Goal: Information Seeking & Learning: Understand process/instructions

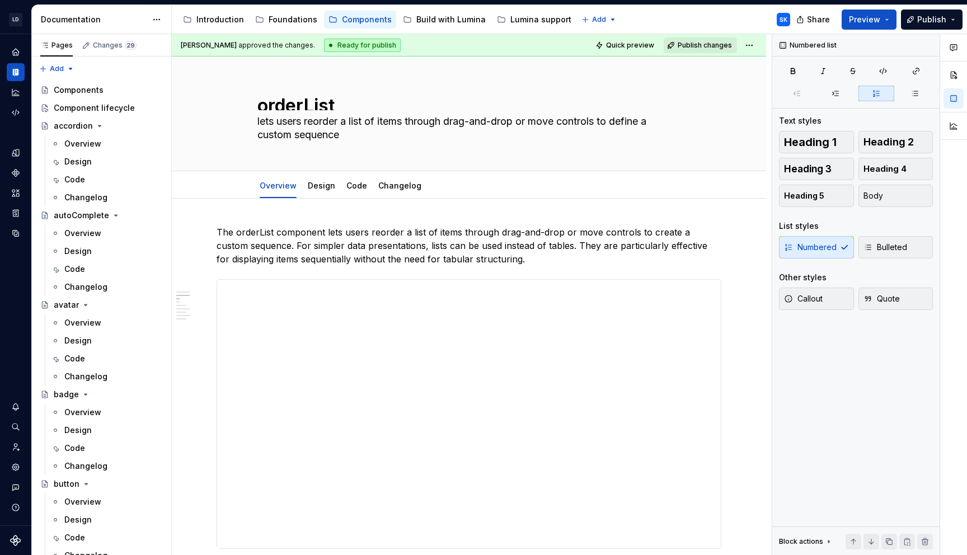
scroll to position [696, 0]
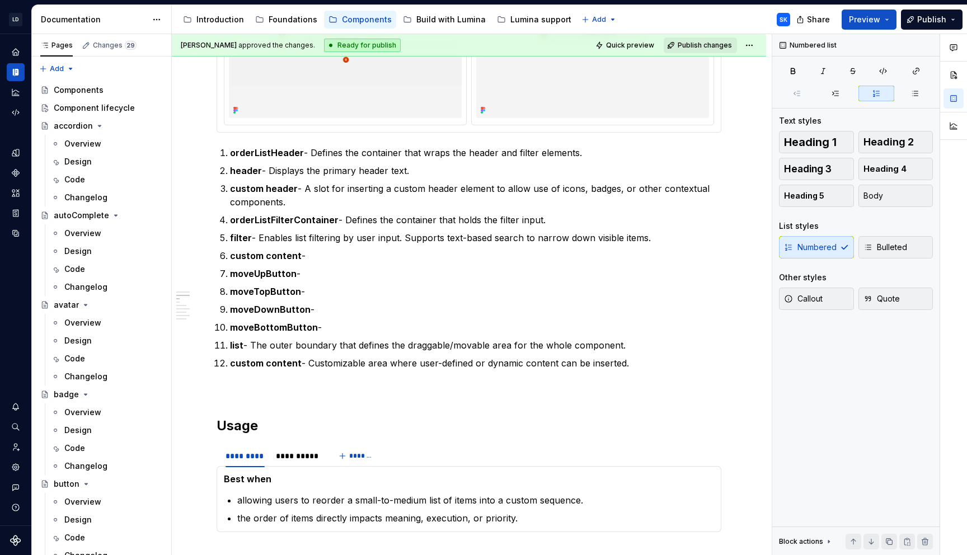
type textarea "*"
click at [342, 237] on p "filter - Enables list filtering by user input. Supports text-based search to na…" at bounding box center [476, 237] width 492 height 13
click at [358, 256] on p "custom content -" at bounding box center [476, 255] width 492 height 13
paste div
click at [305, 254] on p "custom content -Defines an area for inserting" at bounding box center [476, 255] width 492 height 13
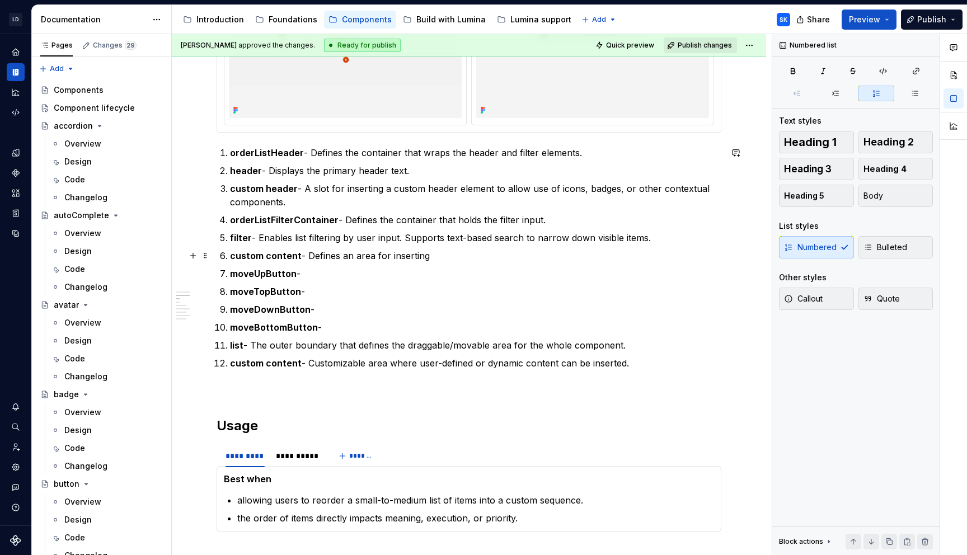
click at [462, 255] on p "custom content - Defines an area for inserting" at bounding box center [476, 255] width 492 height 13
click at [365, 260] on p "custom content - Defines an area for inserting" at bounding box center [476, 255] width 492 height 13
click at [378, 273] on p "moveUpButton -" at bounding box center [476, 273] width 492 height 13
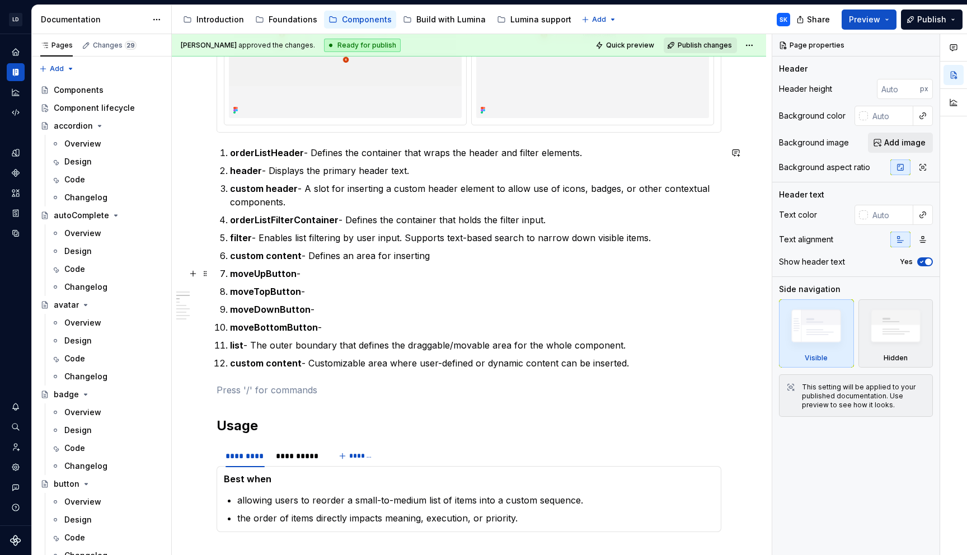
click at [442, 268] on p "moveUpButton -" at bounding box center [476, 273] width 492 height 13
click at [415, 270] on p "moveUpButton -" at bounding box center [476, 273] width 492 height 13
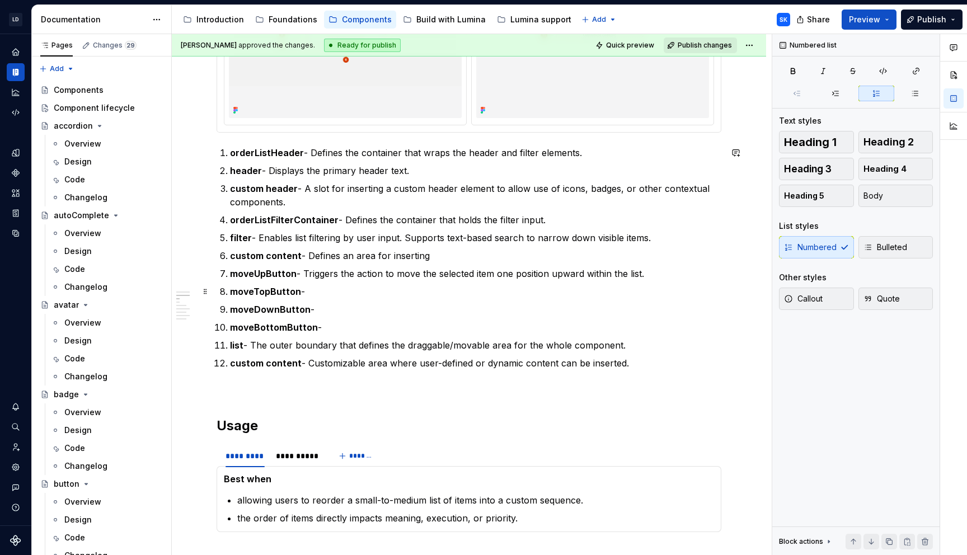
click at [488, 293] on p "moveTopButton -" at bounding box center [476, 291] width 492 height 13
click at [394, 310] on p "moveDownButton -" at bounding box center [476, 309] width 492 height 13
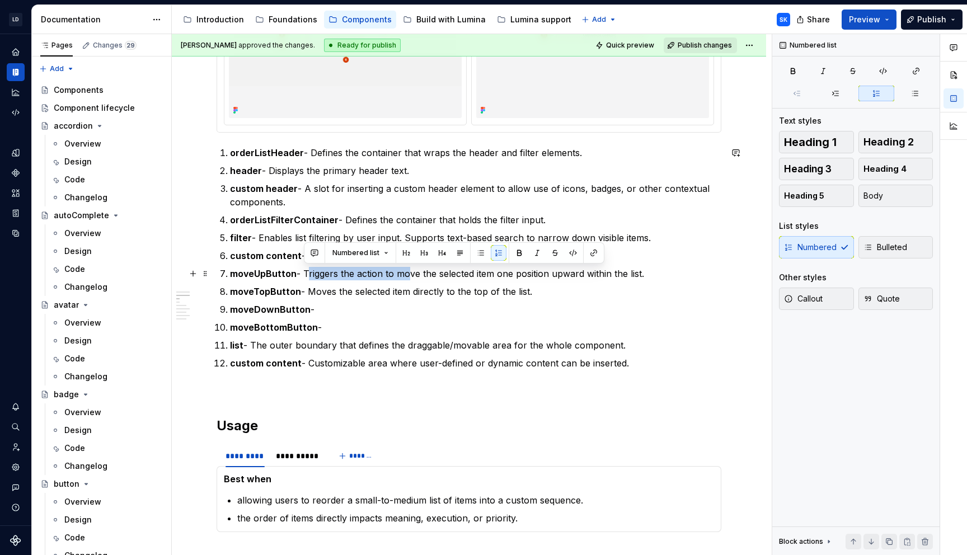
drag, startPoint x: 304, startPoint y: 271, endPoint x: 405, endPoint y: 275, distance: 100.9
click at [405, 275] on p "moveUpButton - Triggers the action to move the selected item one position upwar…" at bounding box center [476, 273] width 492 height 13
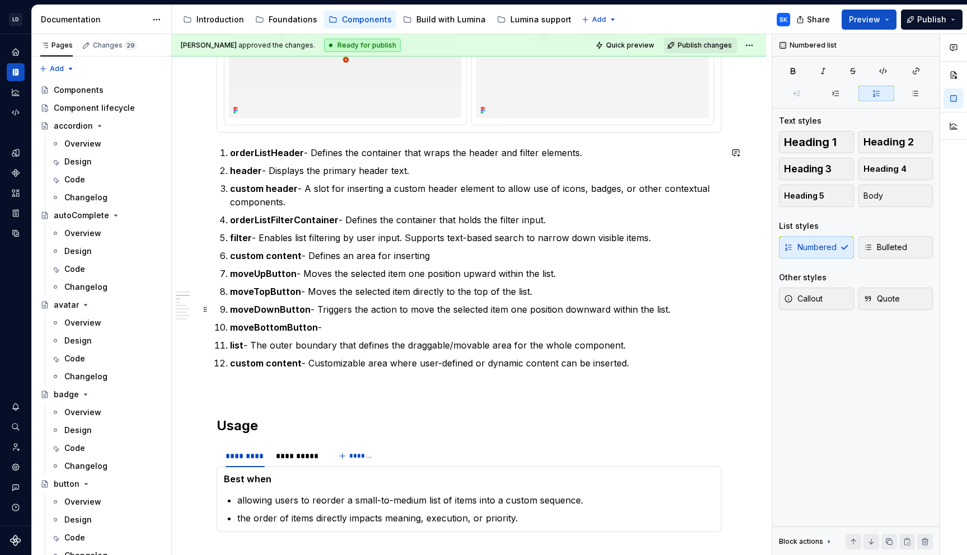
click at [417, 307] on p "moveDownButton - Triggers the action to move the selected item one position dow…" at bounding box center [476, 309] width 492 height 13
drag, startPoint x: 627, startPoint y: 346, endPoint x: 354, endPoint y: 330, distance: 273.1
click at [626, 346] on p "list - The outer boundary that defines the draggable/movable area for the whole…" at bounding box center [476, 345] width 492 height 13
click at [602, 344] on p "list - The outer boundary that defines the draggable/movable area for the whole…" at bounding box center [476, 345] width 492 height 13
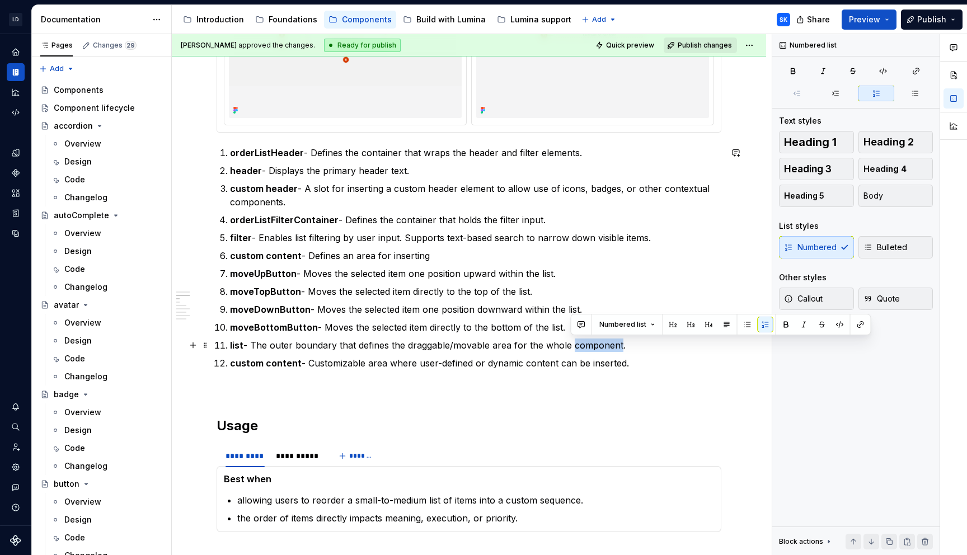
click at [602, 344] on p "list - The outer boundary that defines the draggable/movable area for the whole…" at bounding box center [476, 345] width 492 height 13
click at [643, 347] on p "list - The outer boundary that defines the draggable/movable area for the whole…" at bounding box center [476, 345] width 492 height 13
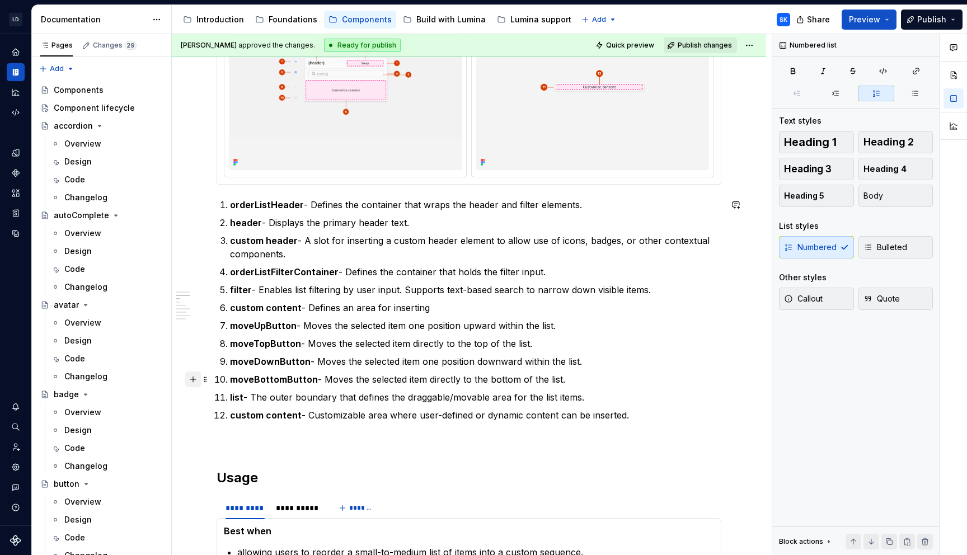
scroll to position [644, 0]
click at [241, 401] on strong "list" at bounding box center [236, 397] width 13 height 11
click at [230, 396] on strong "list" at bounding box center [236, 397] width 13 height 11
click at [656, 417] on p "custom content - Customizable area where user-defined or dynamic content can be…" at bounding box center [476, 415] width 492 height 13
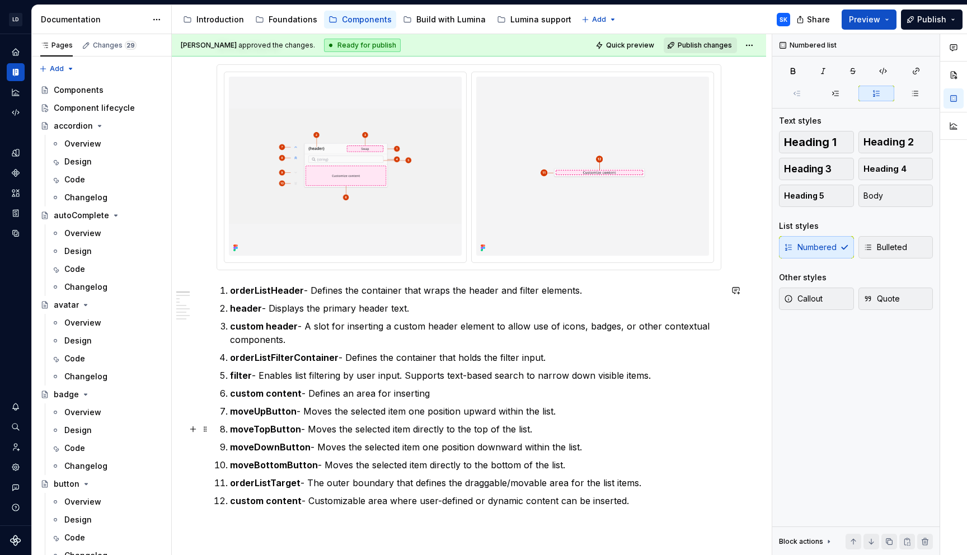
scroll to position [587, 0]
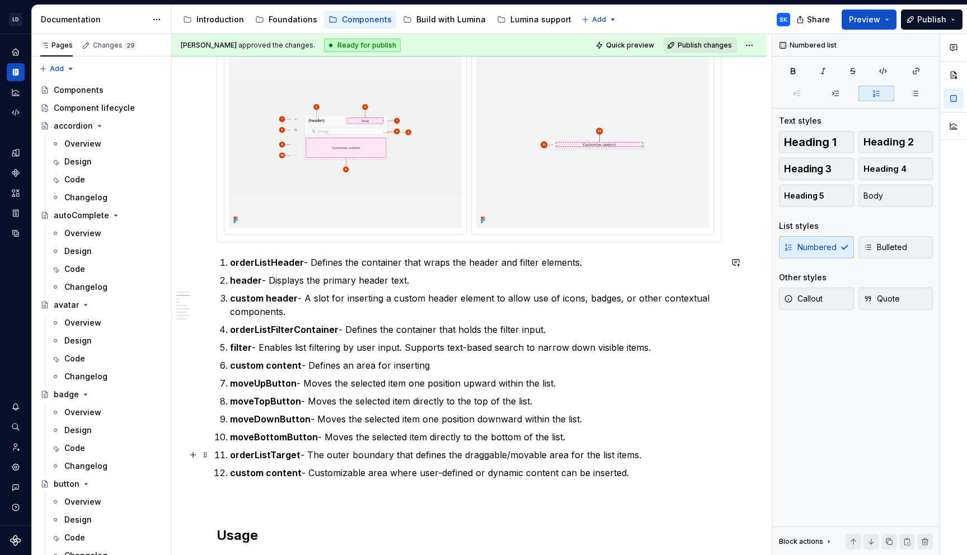
click at [341, 455] on p "orderListTarget - The outer boundary that defines the draggable/movable area fo…" at bounding box center [476, 454] width 492 height 13
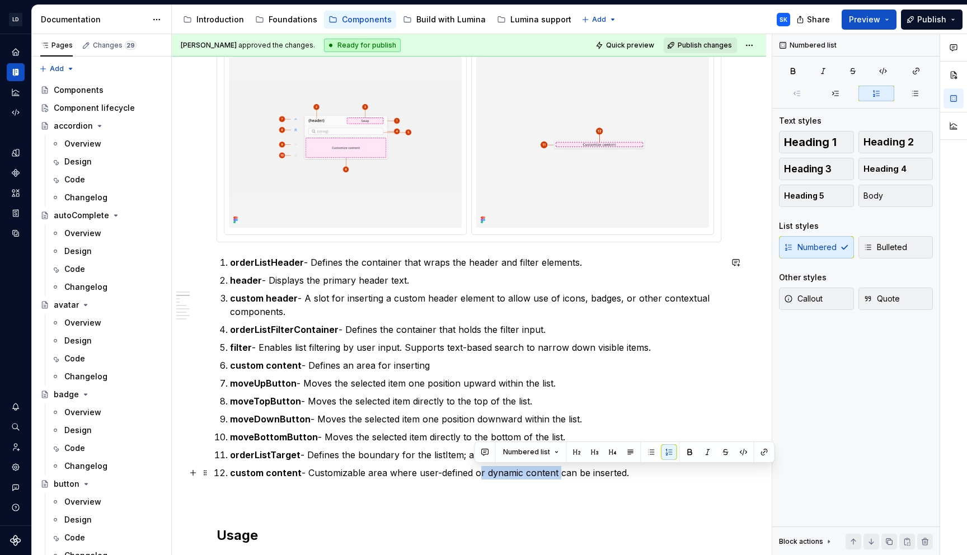
drag, startPoint x: 531, startPoint y: 471, endPoint x: 555, endPoint y: 470, distance: 24.7
click at [555, 470] on p "custom content - Customizable area where user-defined or dynamic content can be…" at bounding box center [476, 472] width 492 height 13
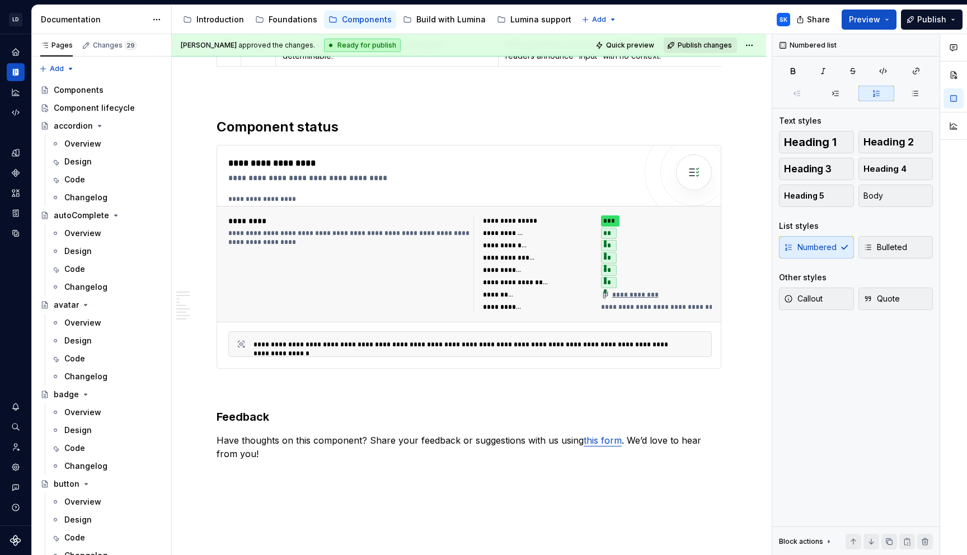
scroll to position [2501, 0]
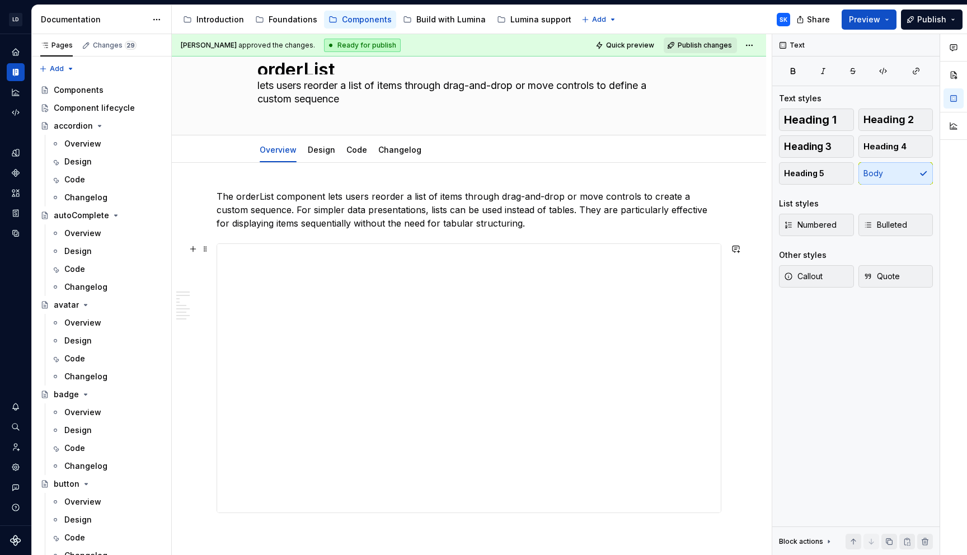
scroll to position [0, 0]
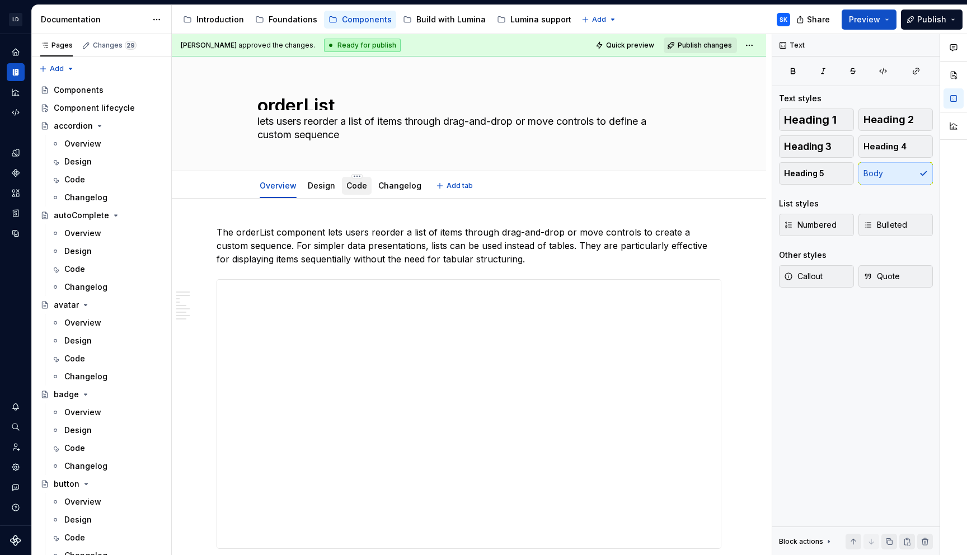
click at [356, 187] on link "Code" at bounding box center [357, 186] width 21 height 10
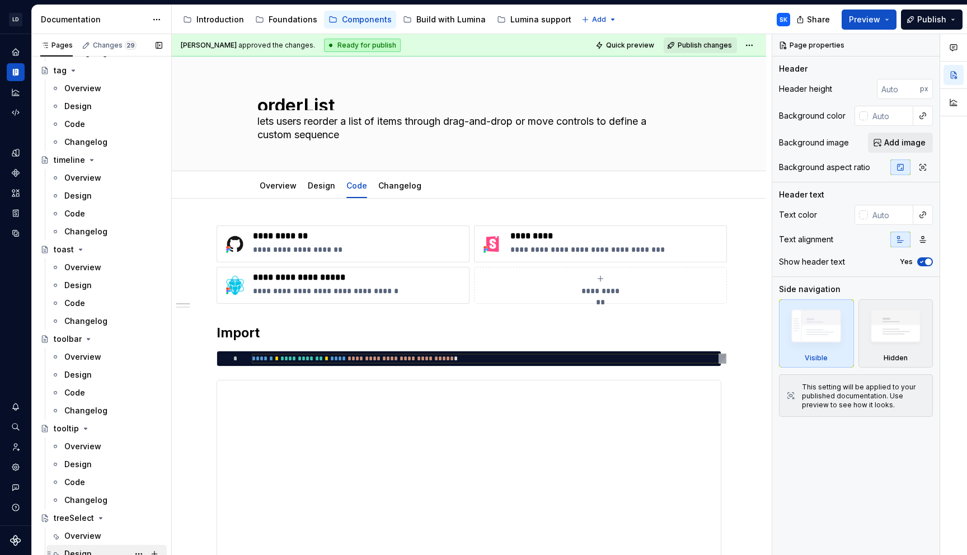
scroll to position [3321, 0]
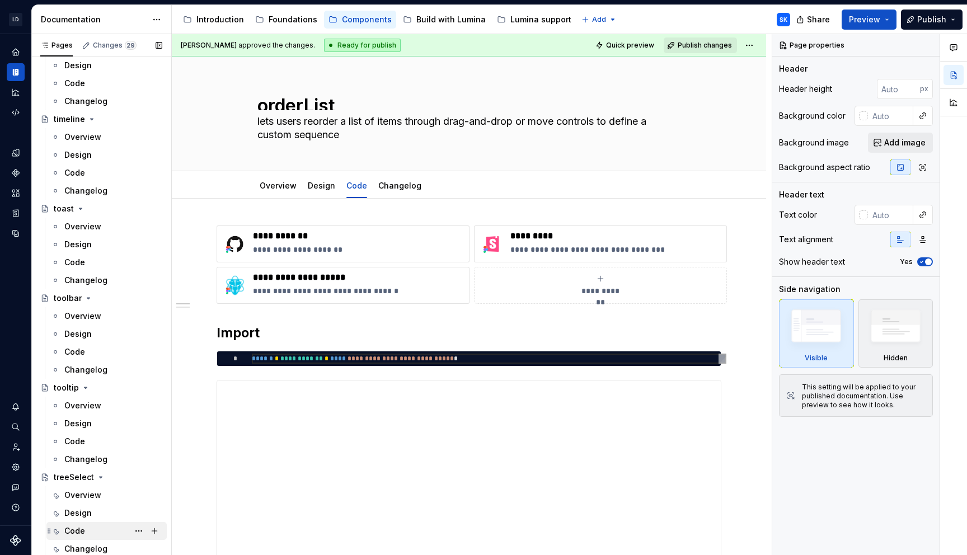
click at [99, 534] on div "Code" at bounding box center [113, 531] width 98 height 16
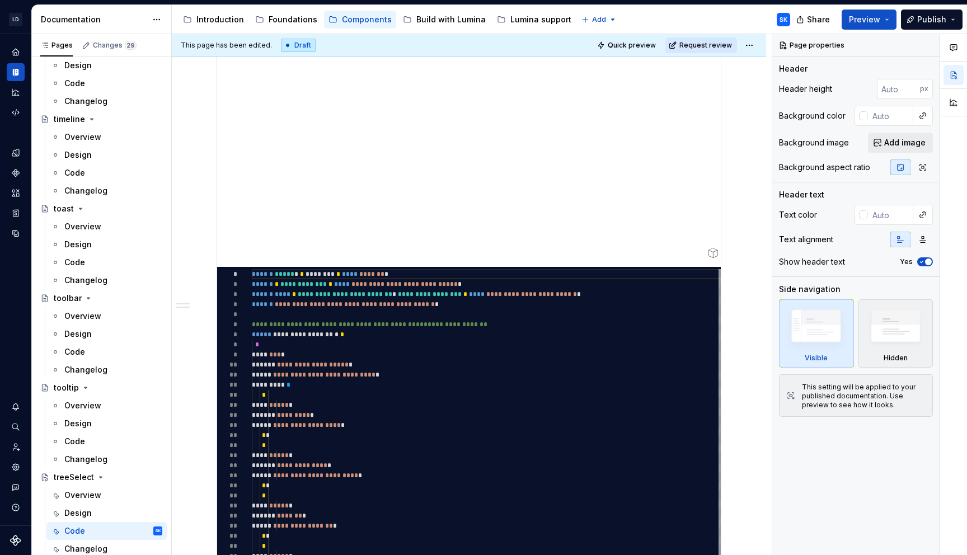
scroll to position [408, 0]
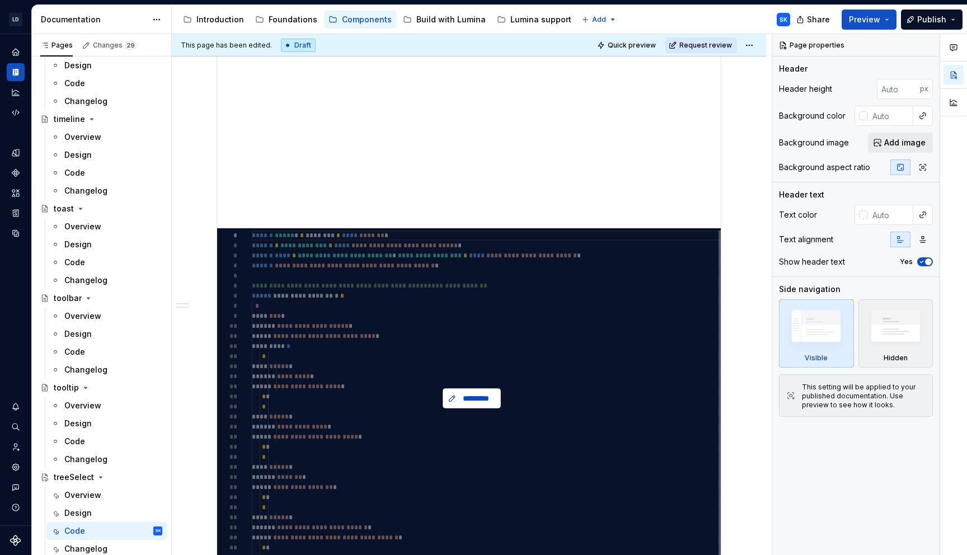
click at [480, 405] on button "*********" at bounding box center [472, 399] width 58 height 20
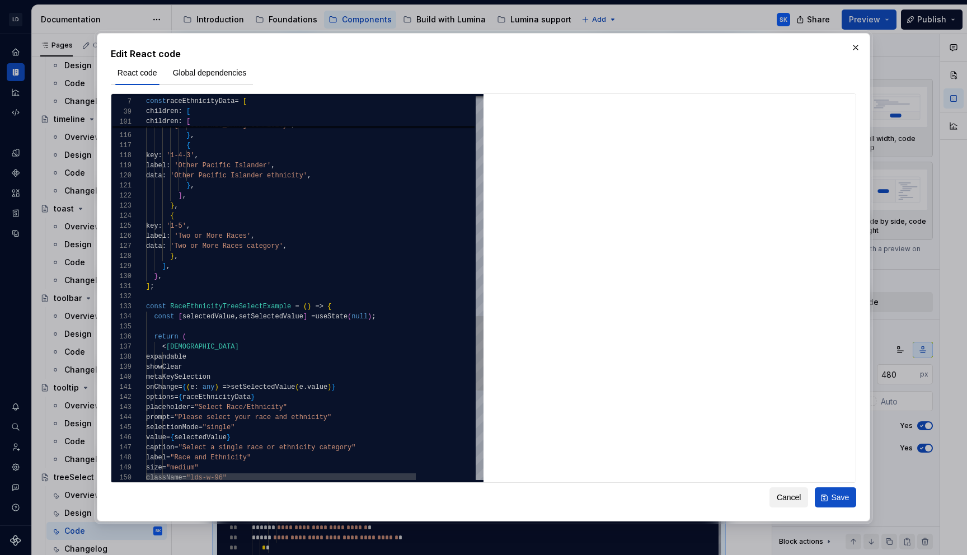
type textarea "*"
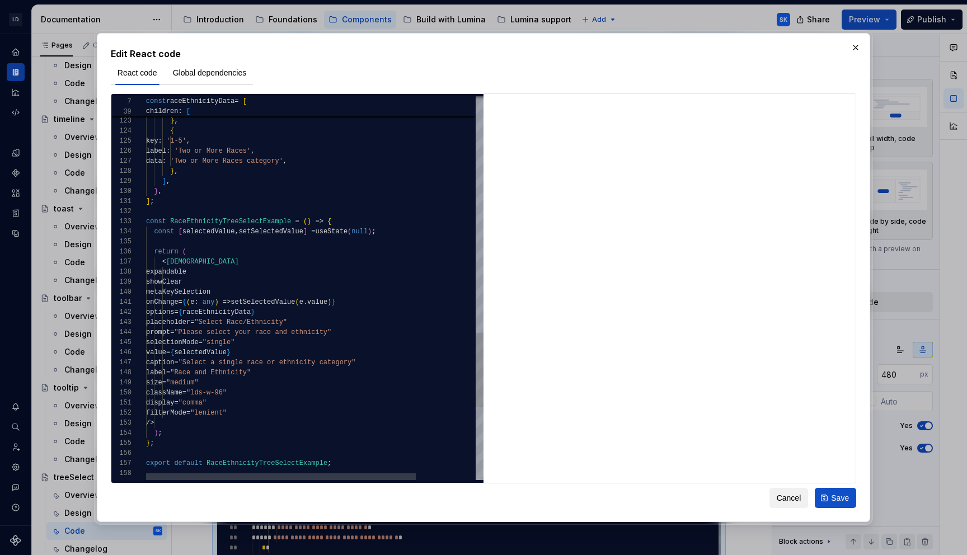
scroll to position [20, 125]
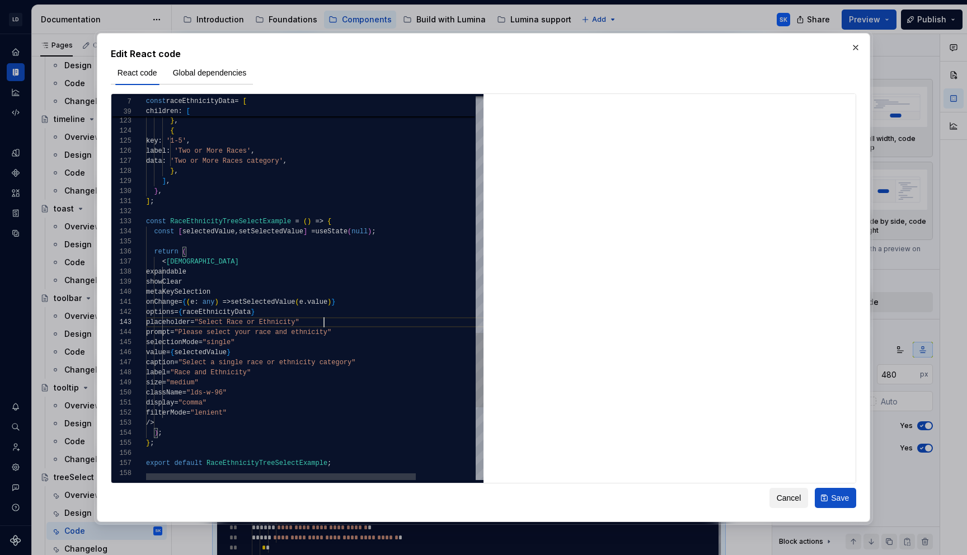
scroll to position [20, 178]
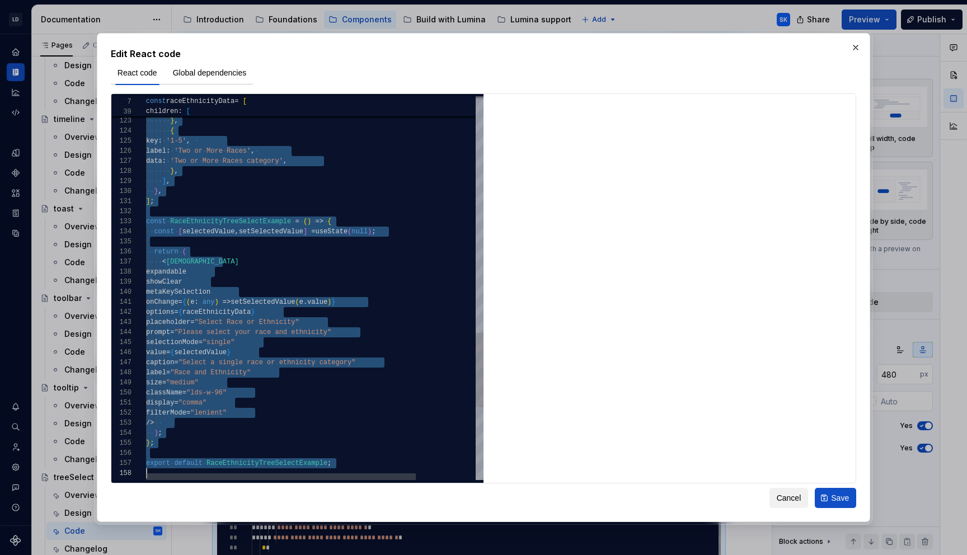
scroll to position [0, 0]
type textarea "**********"
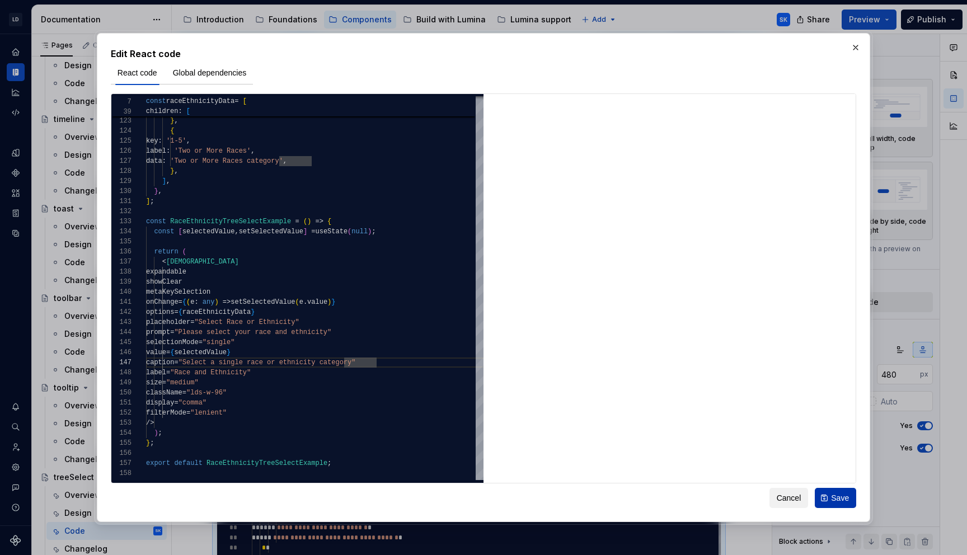
click at [829, 492] on button "Save" at bounding box center [835, 498] width 41 height 20
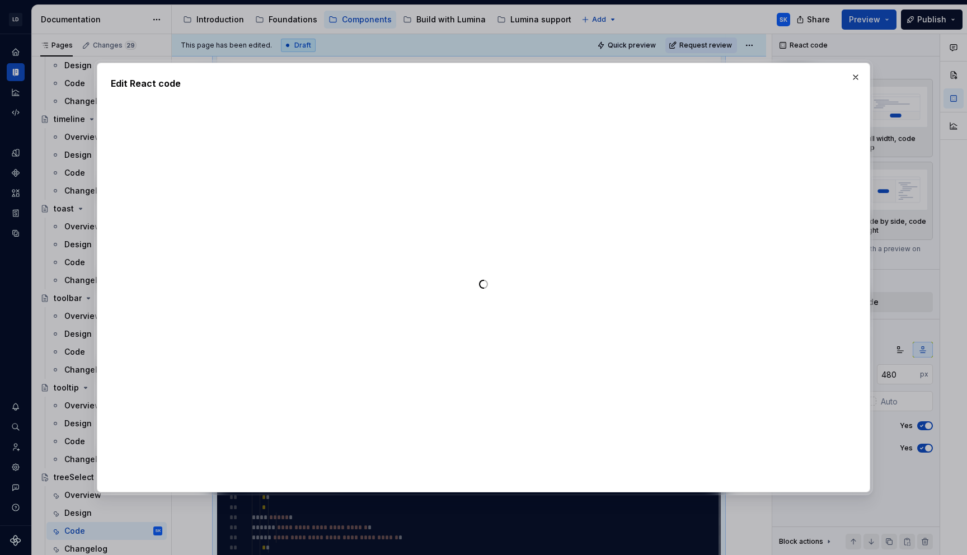
type textarea "*"
type textarea "**********"
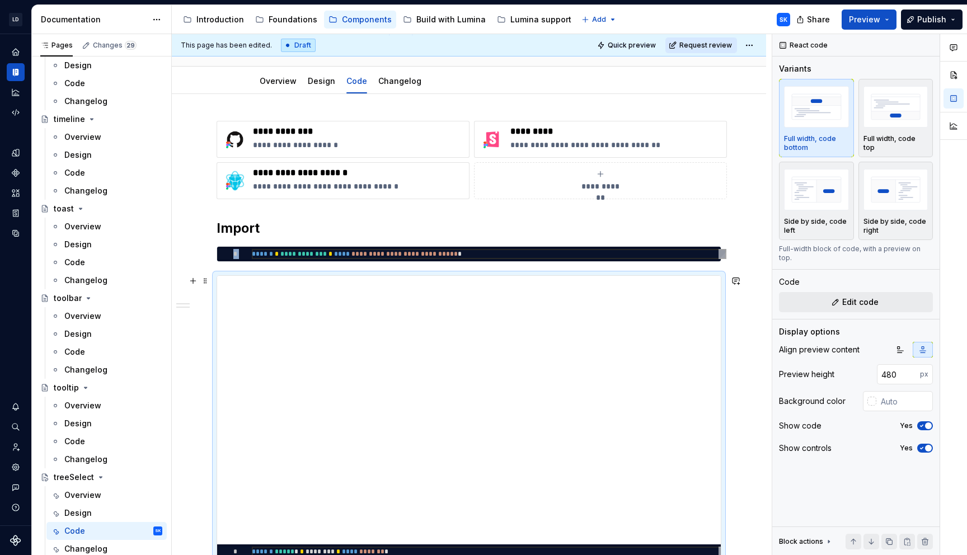
scroll to position [0, 0]
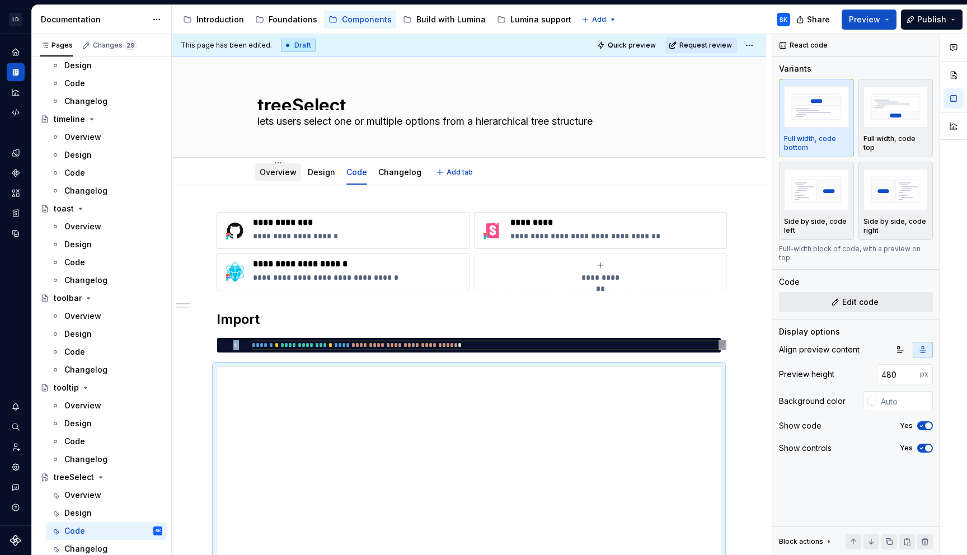
click at [288, 176] on link "Overview" at bounding box center [278, 172] width 37 height 10
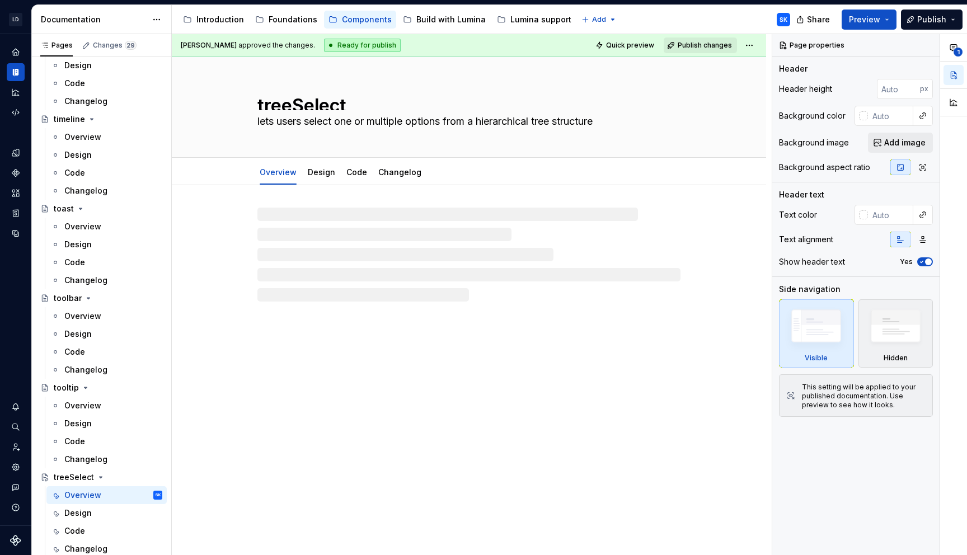
type textarea "*"
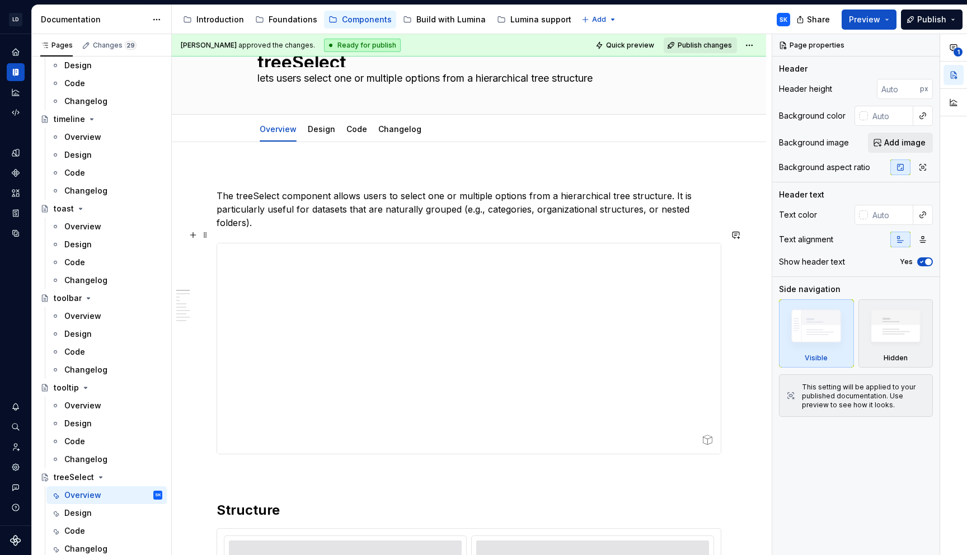
scroll to position [50, 0]
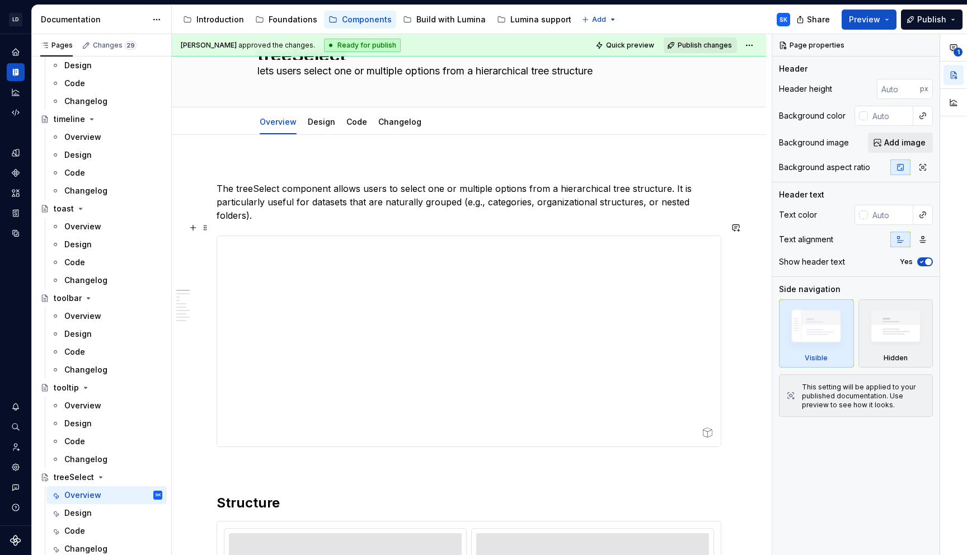
click at [247, 236] on div at bounding box center [469, 341] width 504 height 211
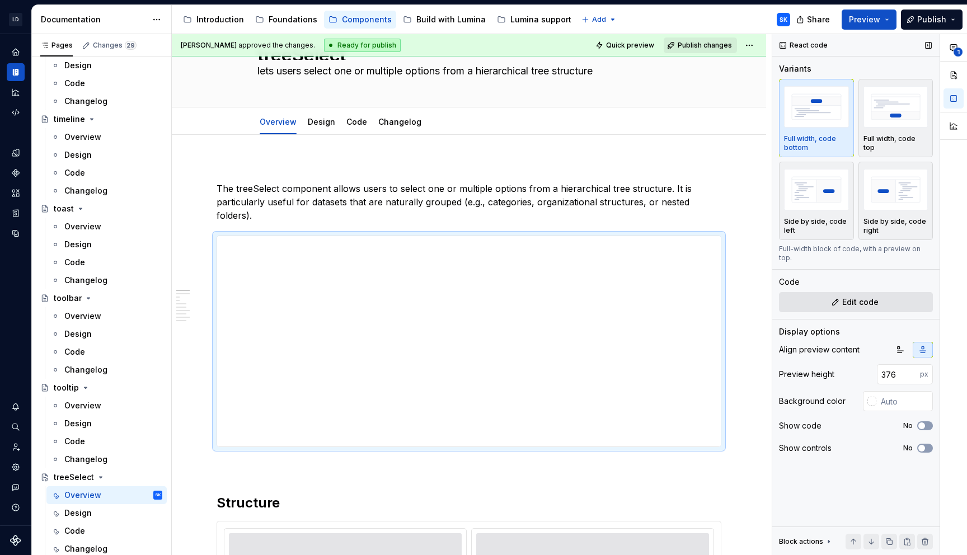
click at [826, 297] on button "Edit code" at bounding box center [856, 302] width 154 height 20
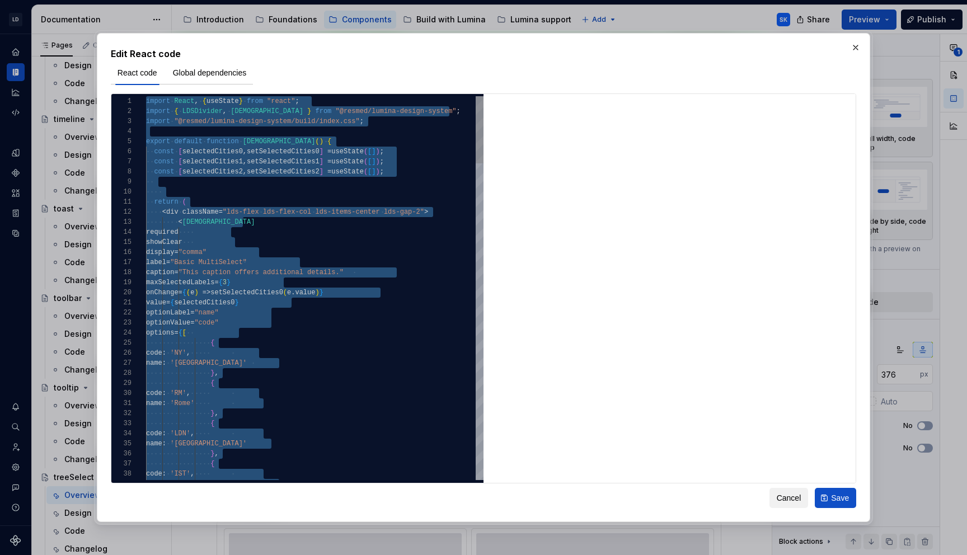
type textarea "**********"
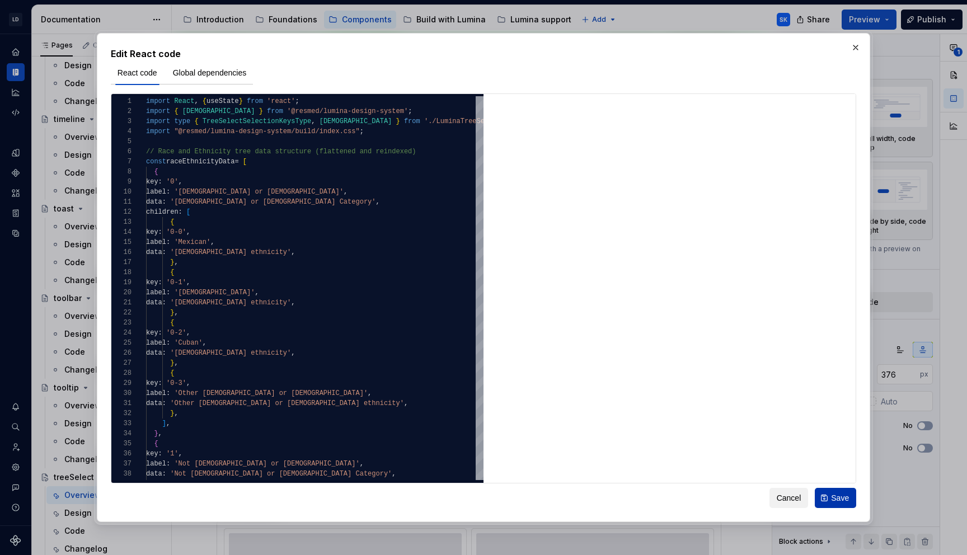
click at [841, 493] on span "Save" at bounding box center [840, 498] width 18 height 11
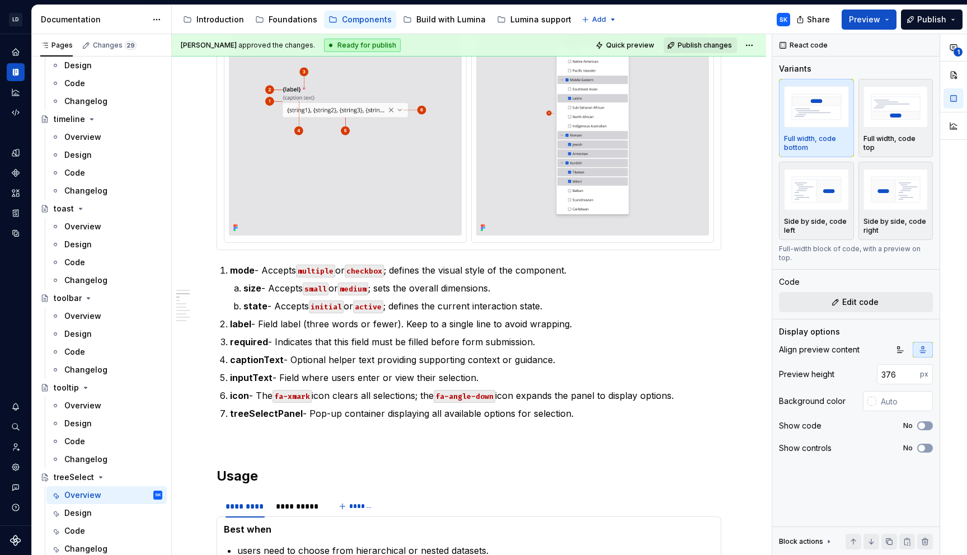
scroll to position [0, 0]
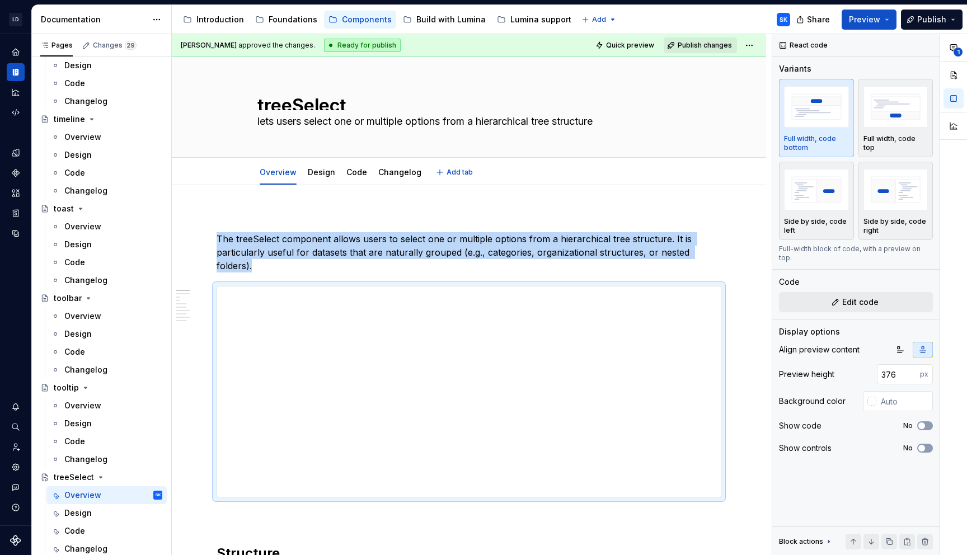
click at [358, 172] on link "Code" at bounding box center [357, 172] width 21 height 10
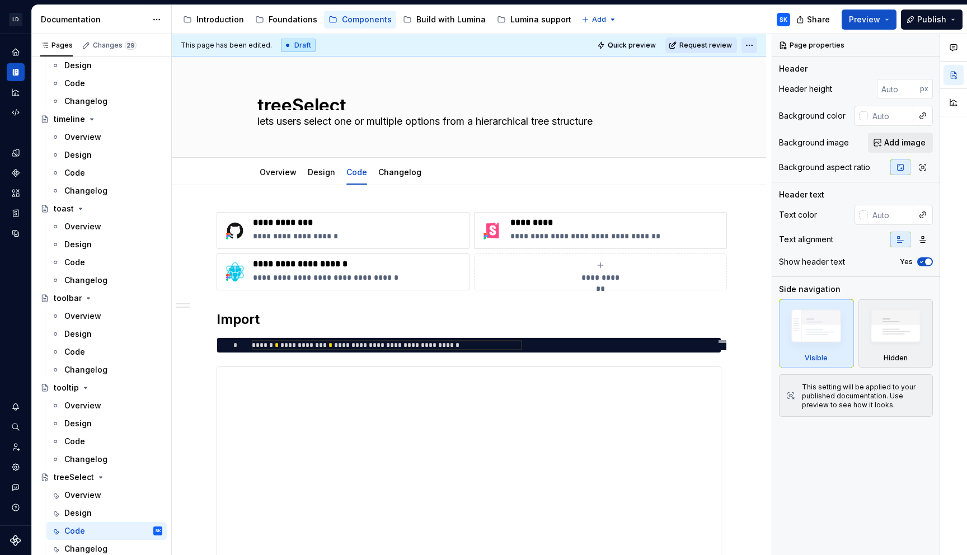
click at [758, 46] on html "LD Lumina Web SK Dataset MxC-Fac Documentation Accessibility guide for tree Pag…" at bounding box center [483, 277] width 967 height 555
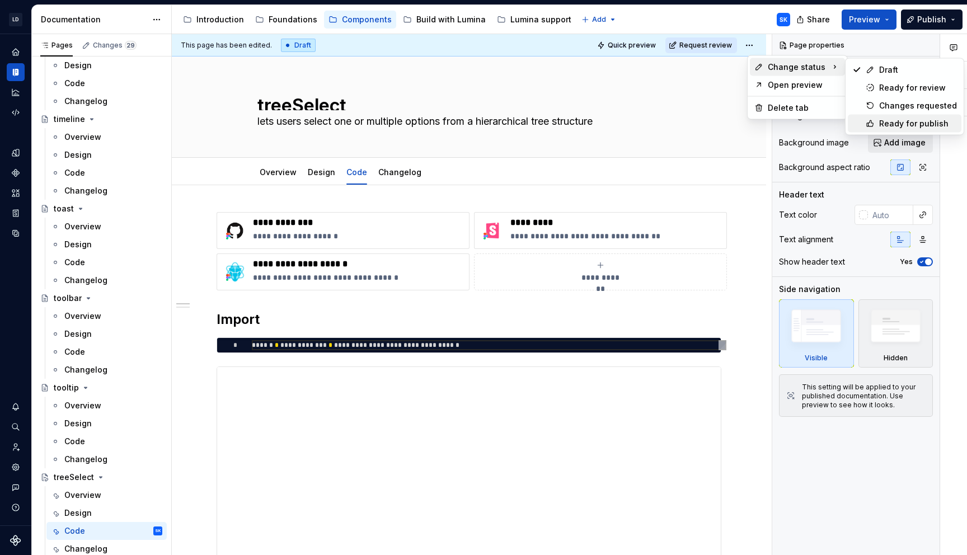
click at [915, 123] on div "Ready for publish" at bounding box center [919, 123] width 78 height 11
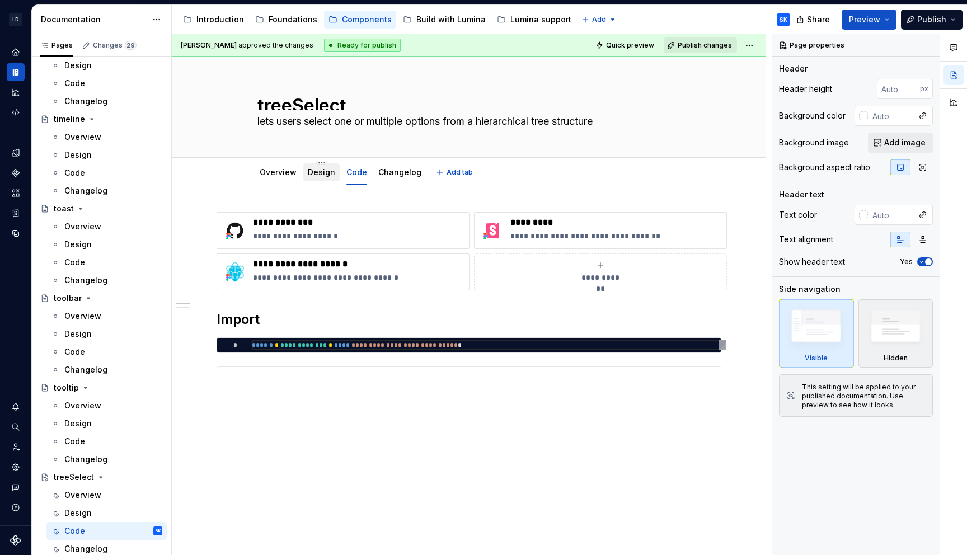
click at [317, 177] on div "Design" at bounding box center [321, 172] width 27 height 11
click at [321, 174] on link "Design" at bounding box center [321, 172] width 27 height 10
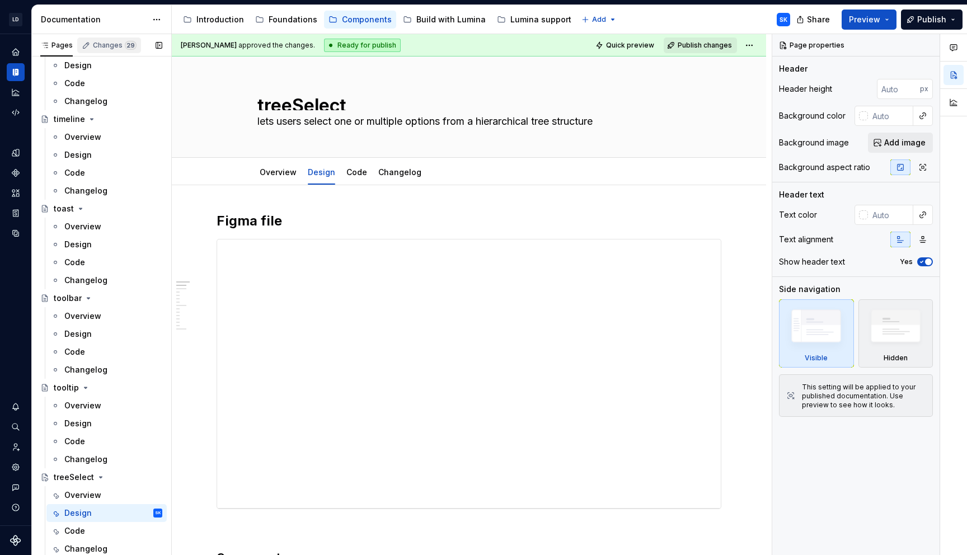
click at [116, 46] on div "Changes 29" at bounding box center [115, 45] width 44 height 9
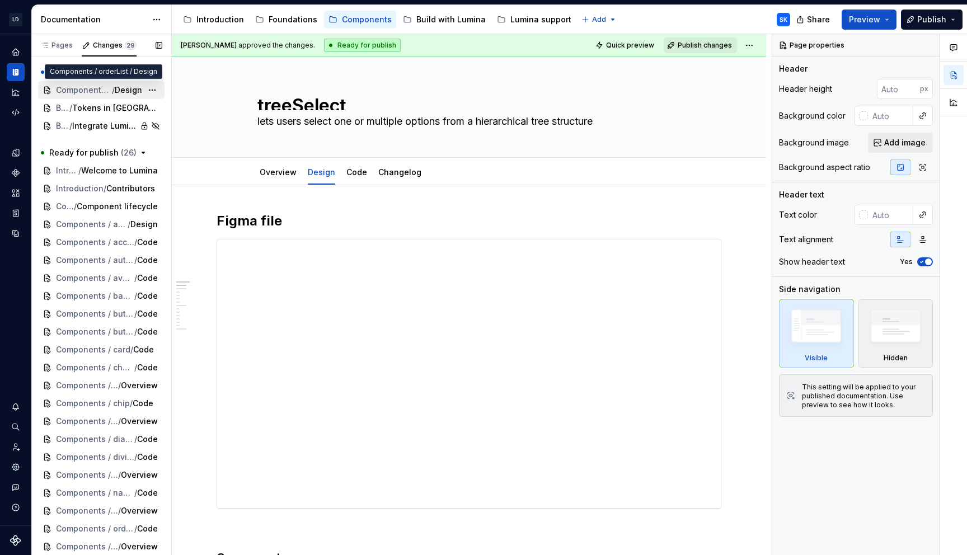
click at [104, 86] on span "Components / orderList" at bounding box center [84, 90] width 56 height 11
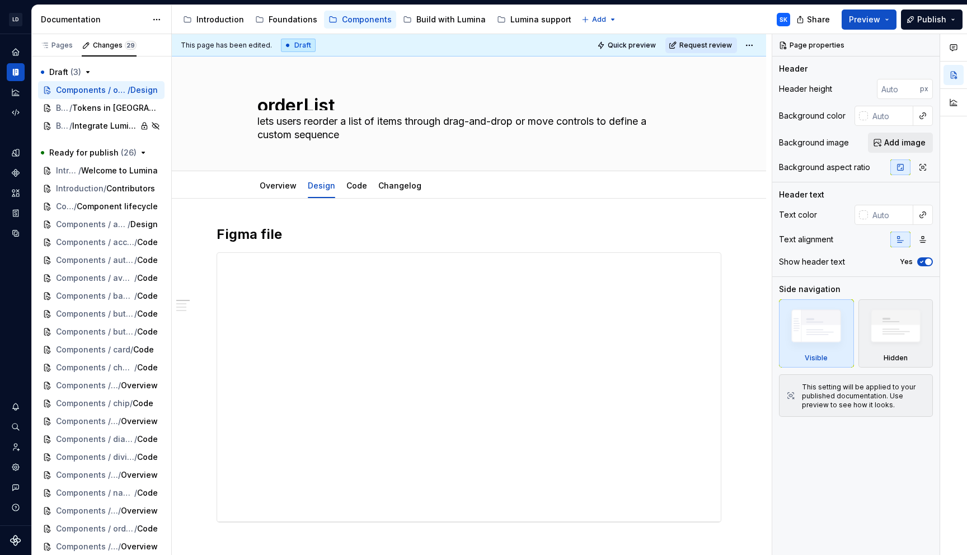
click at [751, 46] on html "LD Lumina Web SK Dataset MxC-Fac Documentation Accessibility guide for tree Pag…" at bounding box center [483, 277] width 967 height 555
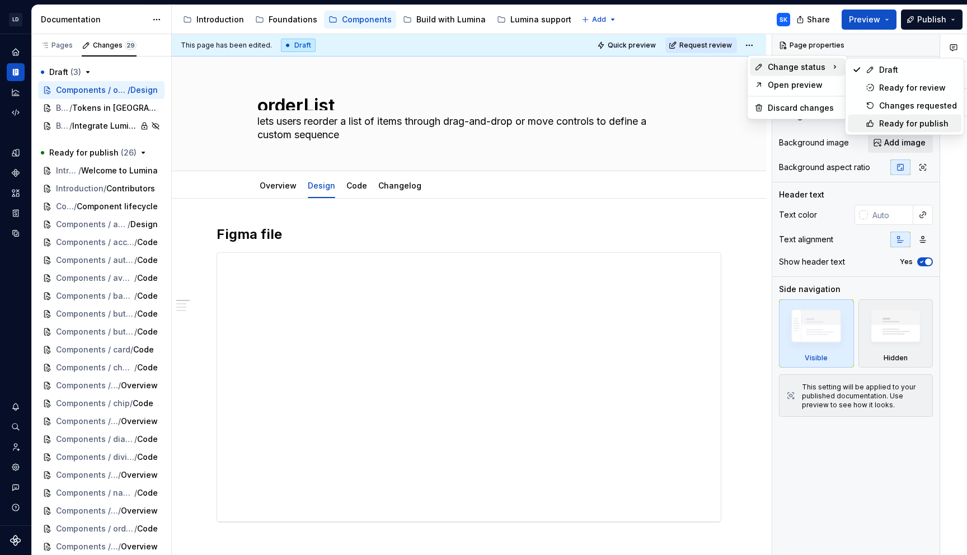
click at [912, 124] on div "Ready for publish" at bounding box center [919, 123] width 78 height 11
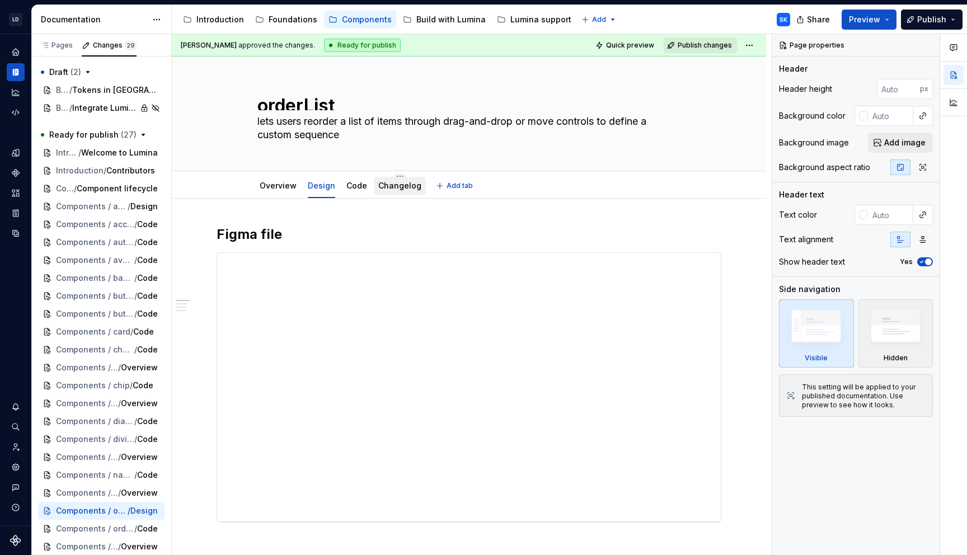
click at [392, 189] on link "Changelog" at bounding box center [399, 186] width 43 height 10
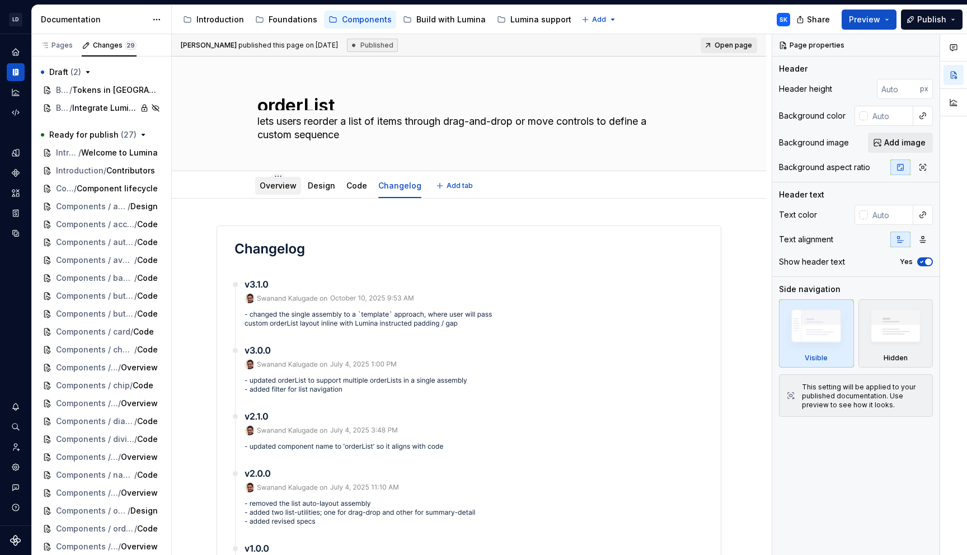
click at [278, 186] on link "Overview" at bounding box center [278, 186] width 37 height 10
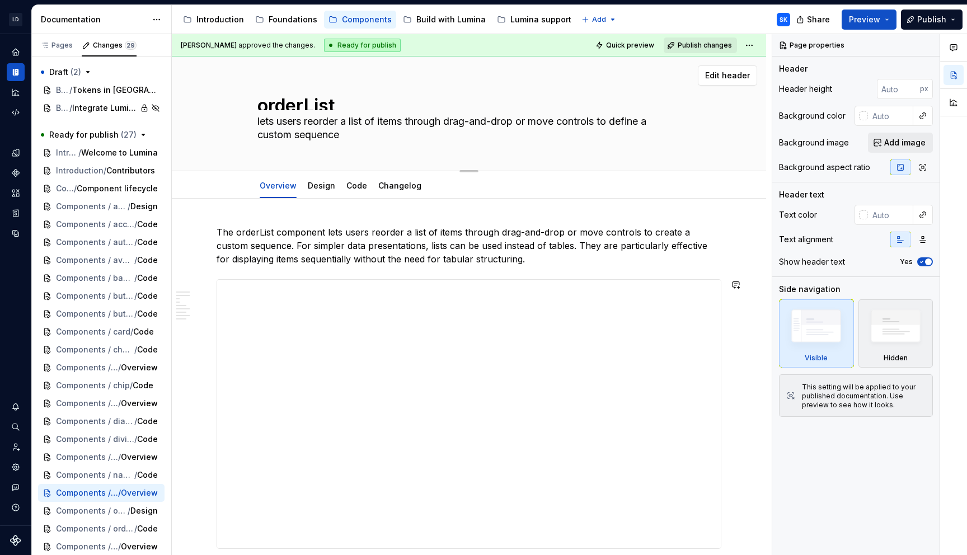
scroll to position [30, 0]
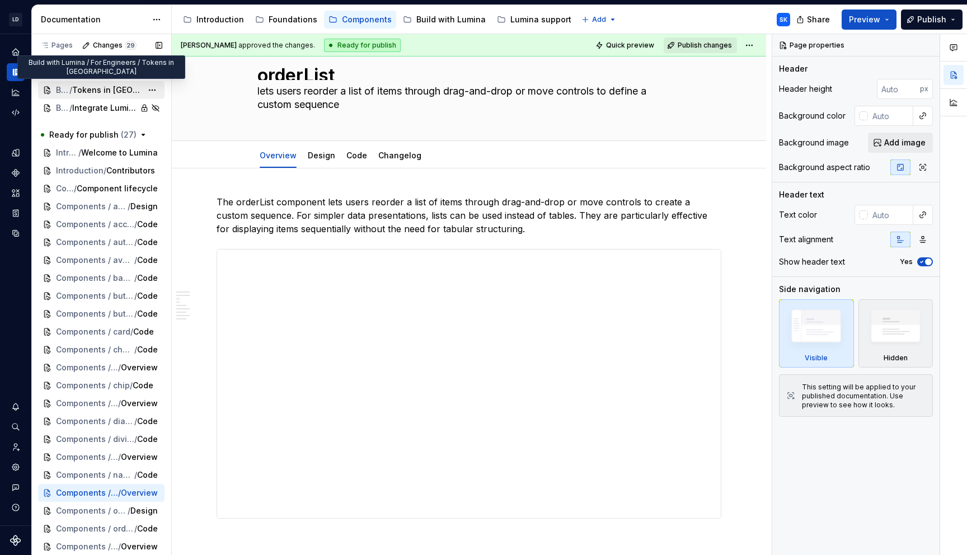
click at [116, 92] on span "Tokens in [GEOGRAPHIC_DATA]" at bounding box center [107, 90] width 70 height 11
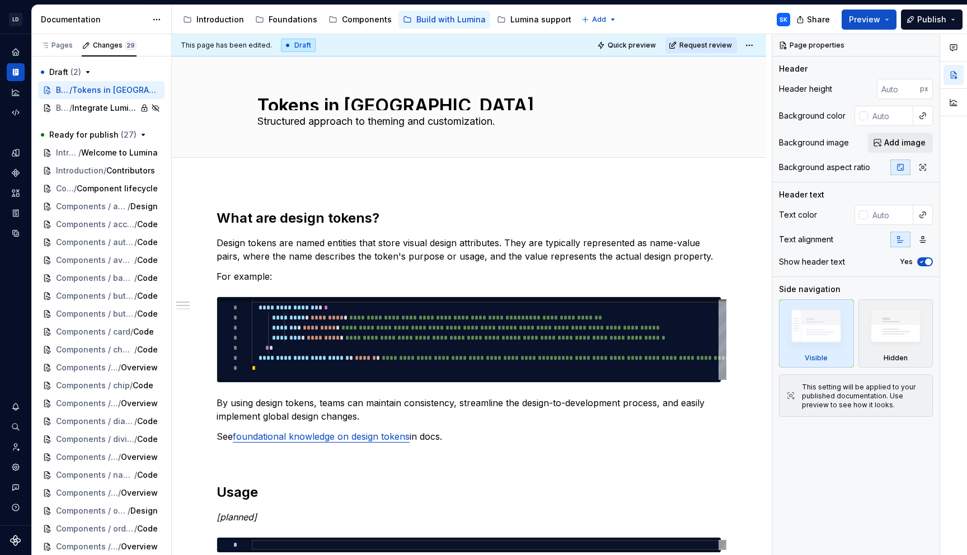
type textarea "*"
